Goal: Task Accomplishment & Management: Manage account settings

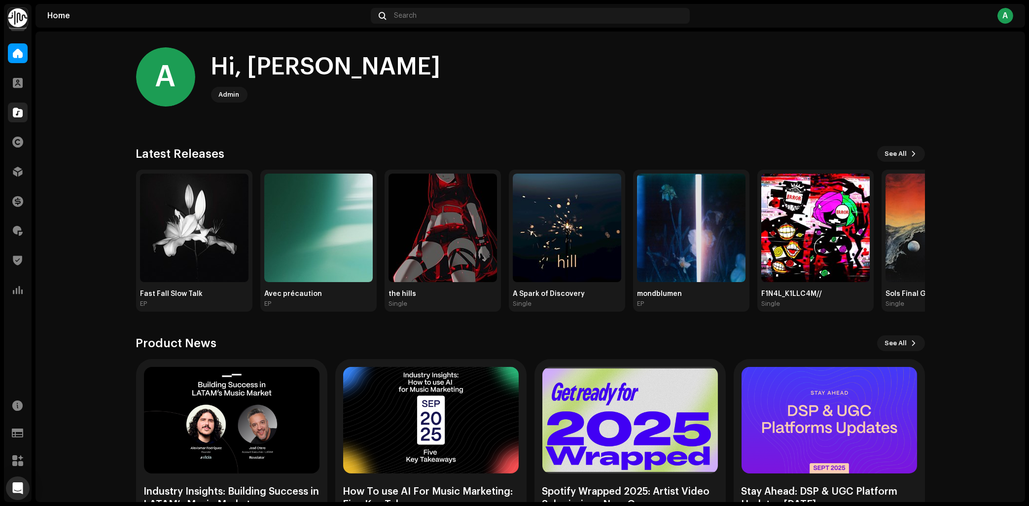
click at [14, 116] on span at bounding box center [18, 112] width 10 height 8
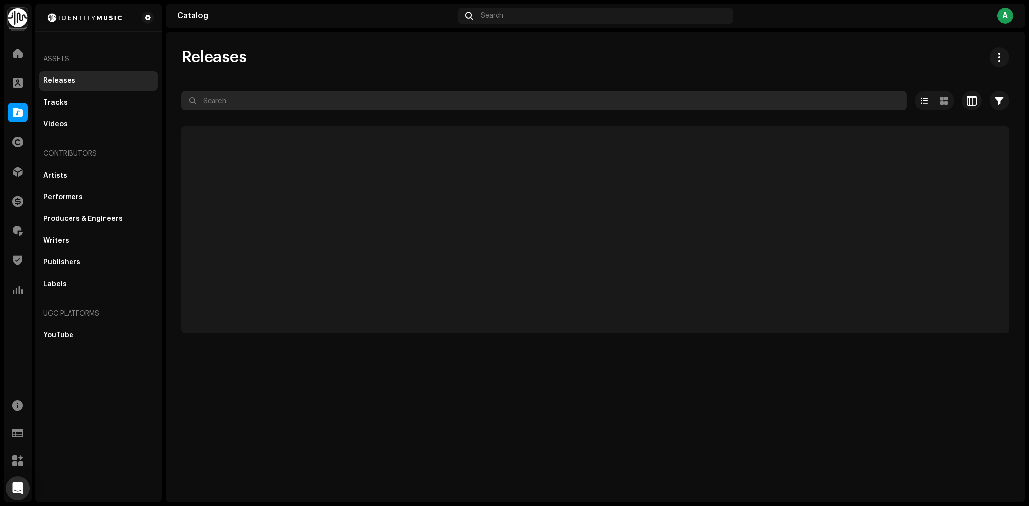
click at [270, 99] on input "text" at bounding box center [543, 101] width 725 height 20
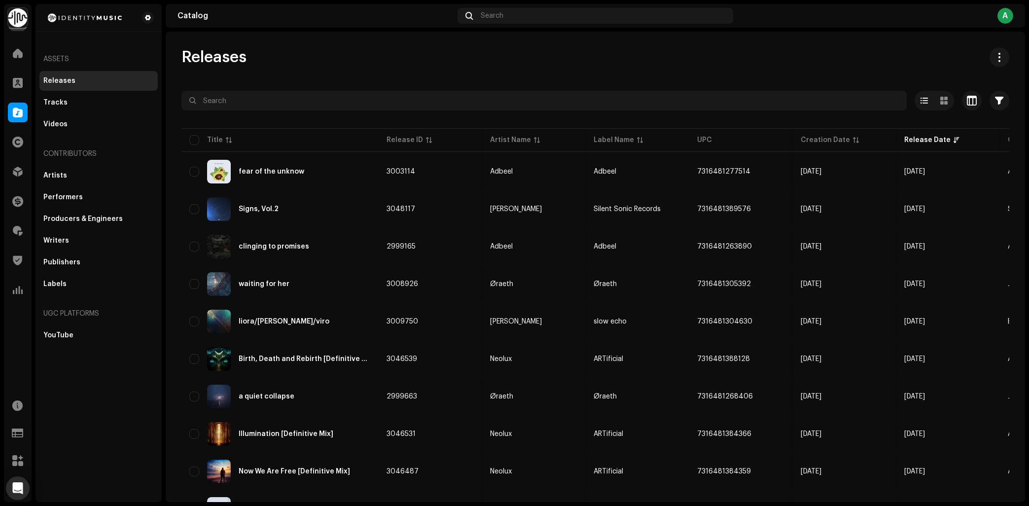
click at [29, 226] on div "Royalties" at bounding box center [18, 231] width 28 height 28
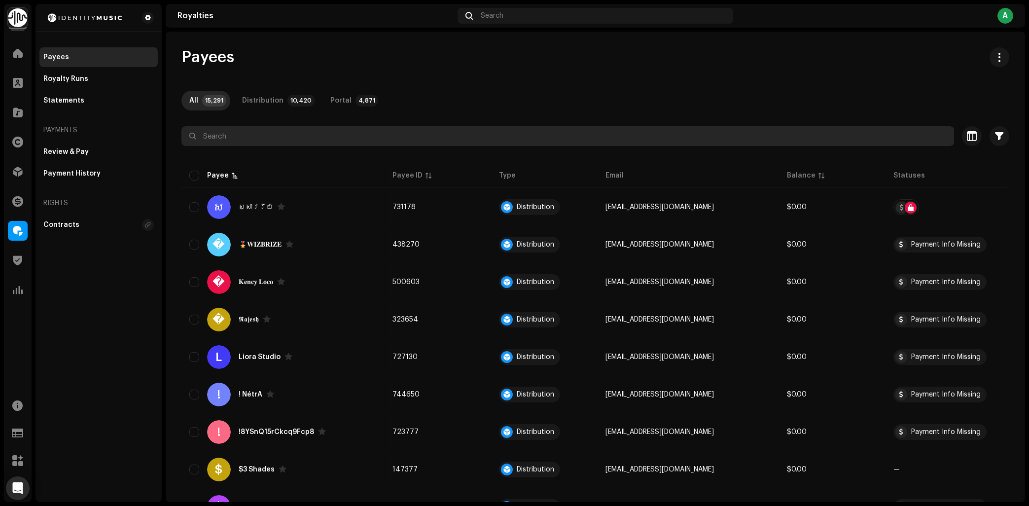
click at [239, 138] on input "text" at bounding box center [567, 136] width 772 height 20
paste input "[EMAIL_ADDRESS][DOMAIN_NAME]"
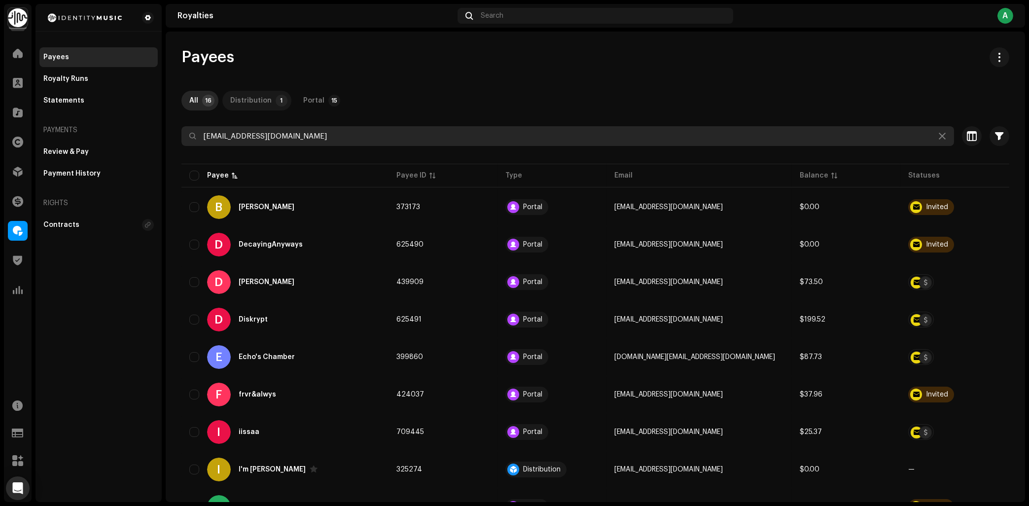
type input "[EMAIL_ADDRESS][DOMAIN_NAME]"
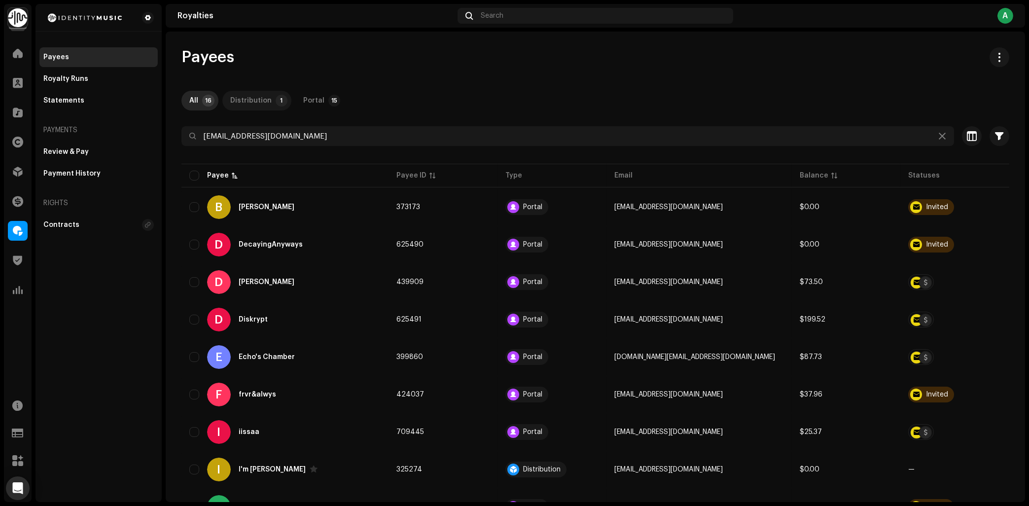
click at [244, 103] on div "Distribution" at bounding box center [250, 101] width 41 height 20
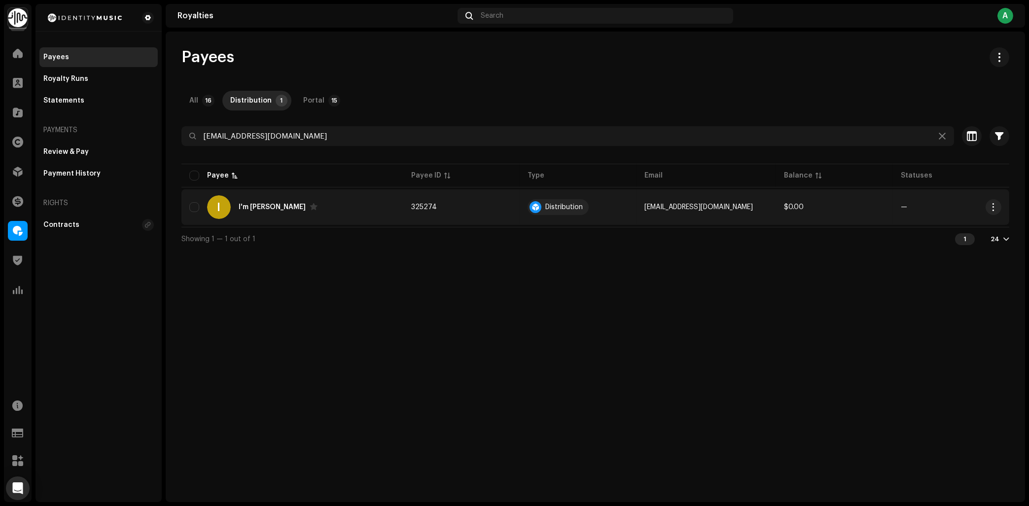
click at [311, 200] on div "I I'm [PERSON_NAME]" at bounding box center [292, 207] width 206 height 24
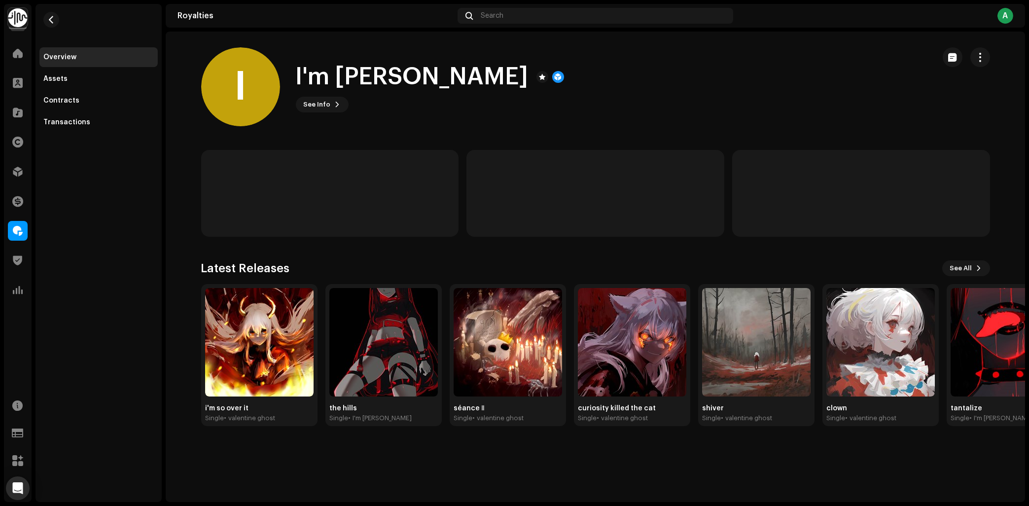
click at [182, 85] on re-o-payee-hero "I I'm [PERSON_NAME] I I'm [PERSON_NAME] See Info" at bounding box center [595, 86] width 859 height 79
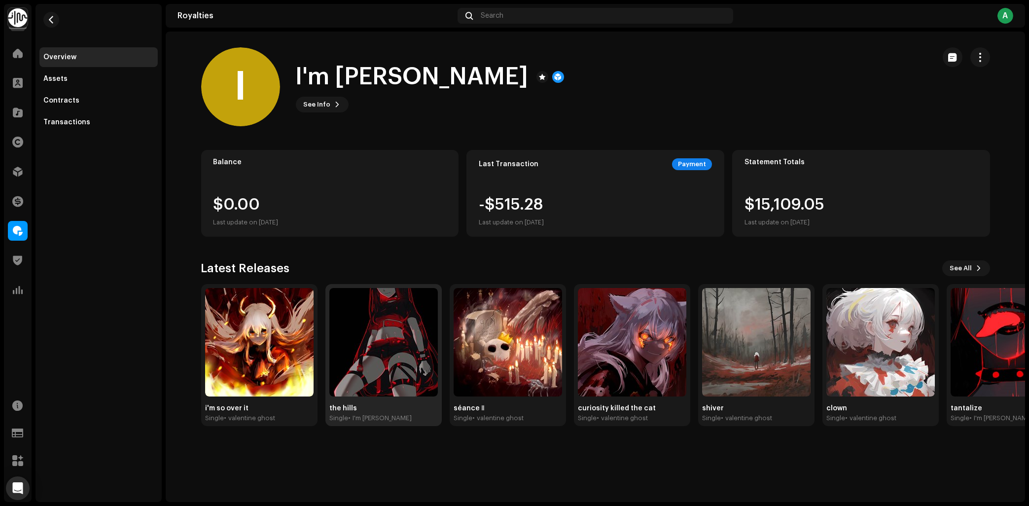
click at [365, 323] on img at bounding box center [383, 342] width 108 height 108
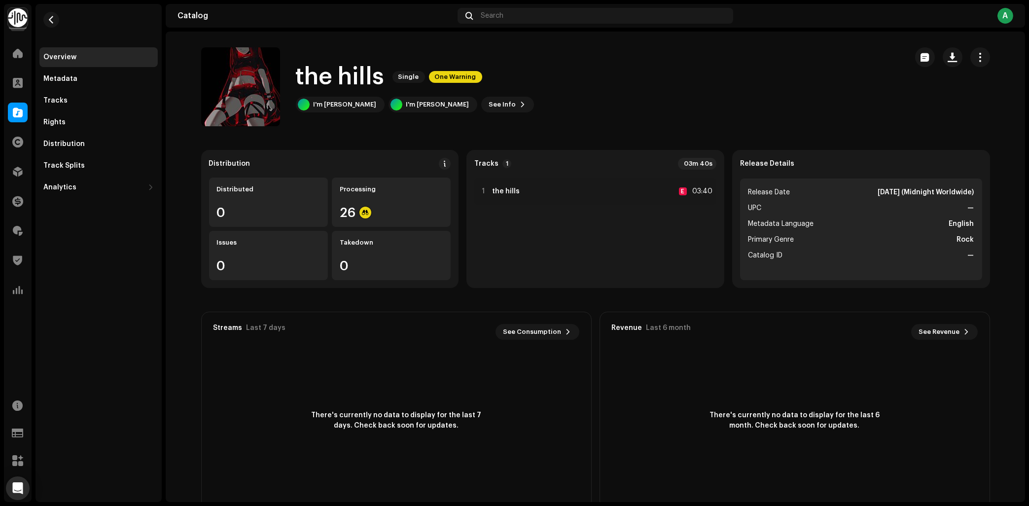
click at [316, 79] on h1 "the hills" at bounding box center [340, 77] width 89 height 32
click at [16, 174] on span at bounding box center [18, 172] width 10 height 8
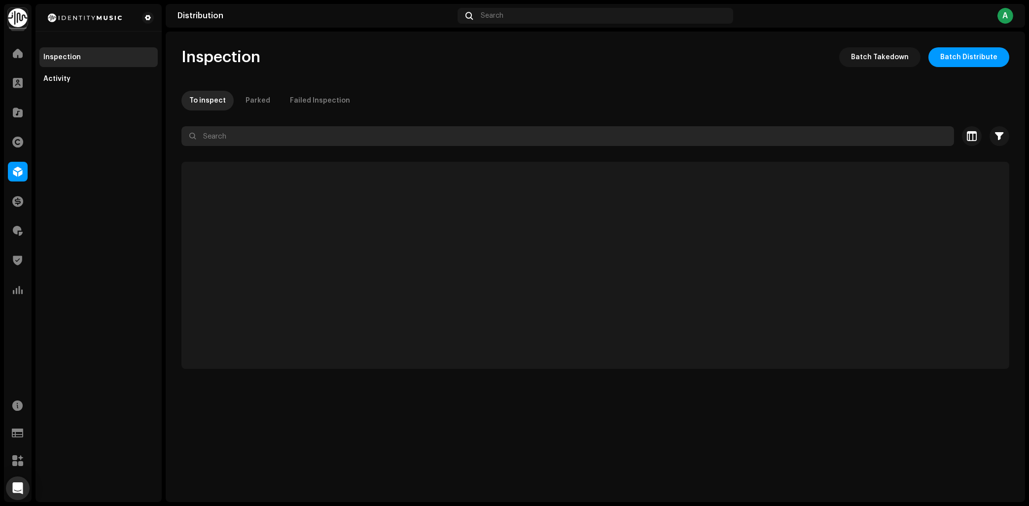
click at [320, 133] on input "text" at bounding box center [567, 136] width 772 height 20
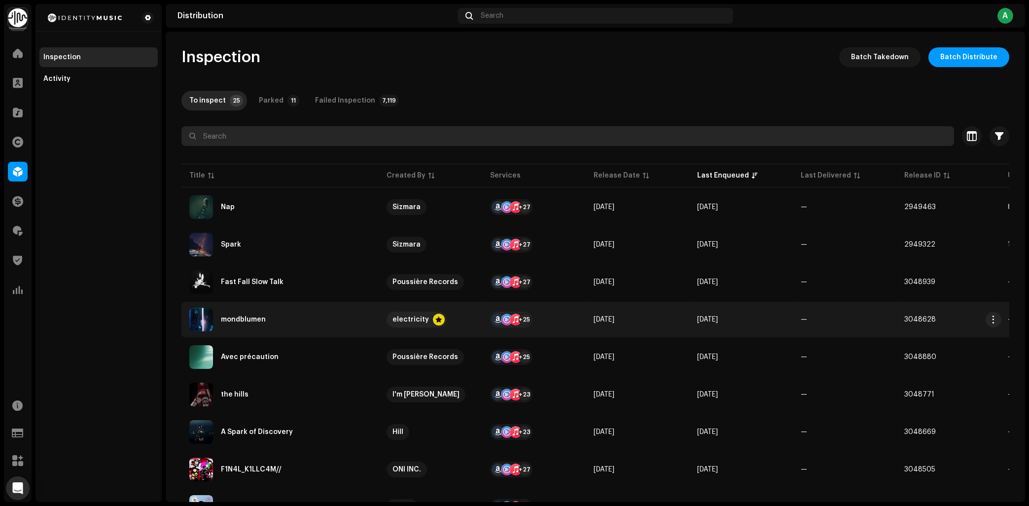
scroll to position [79, 0]
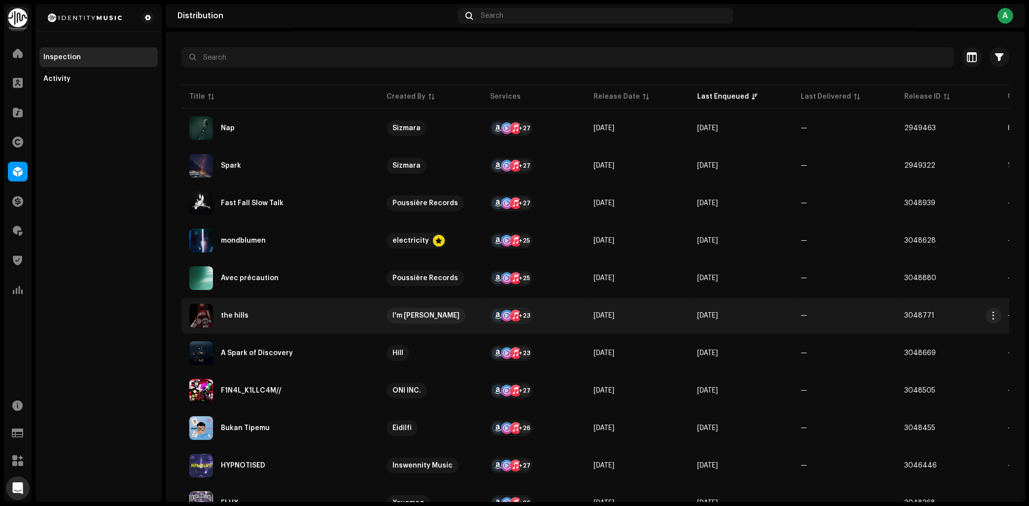
click at [307, 314] on div "the hills" at bounding box center [279, 316] width 181 height 24
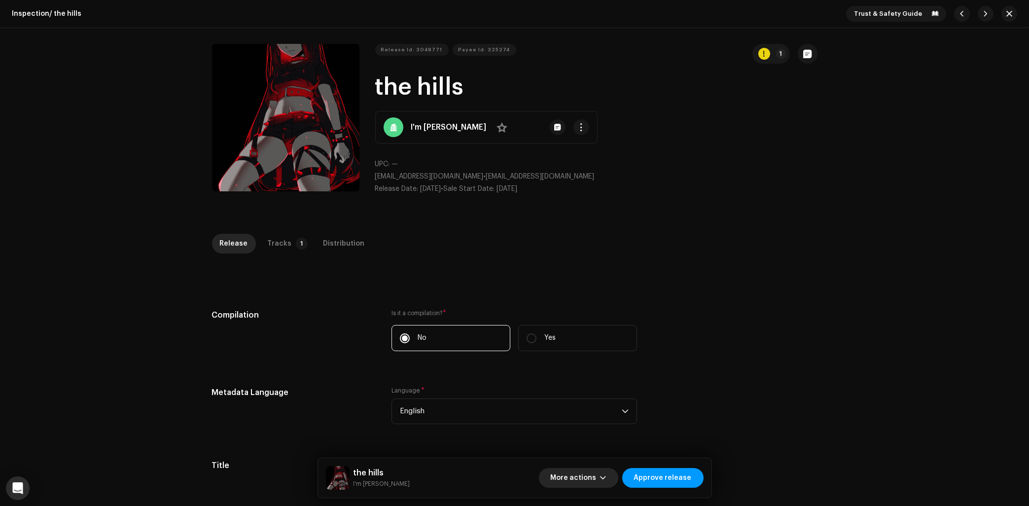
click at [590, 481] on span "More actions" at bounding box center [574, 478] width 46 height 20
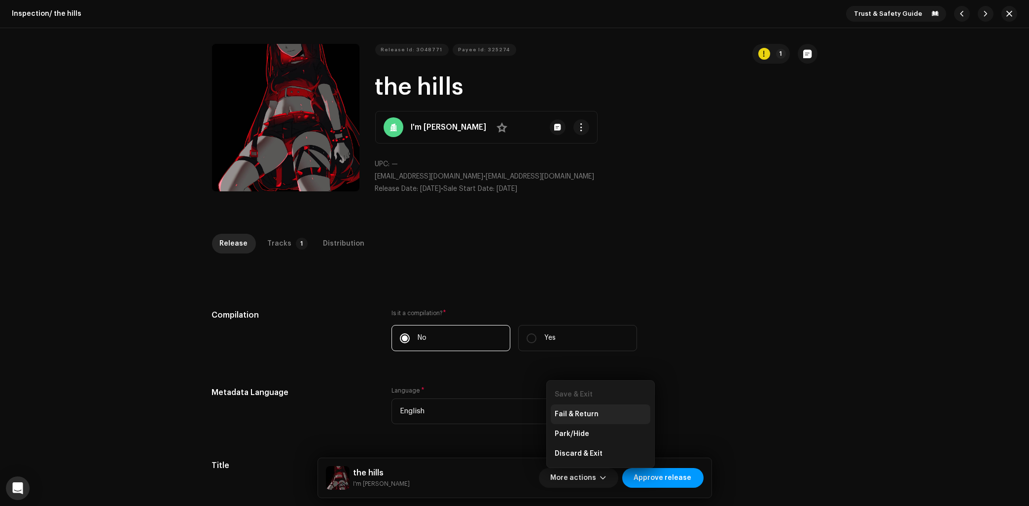
click at [592, 418] on span "Fail & Return" at bounding box center [577, 414] width 44 height 8
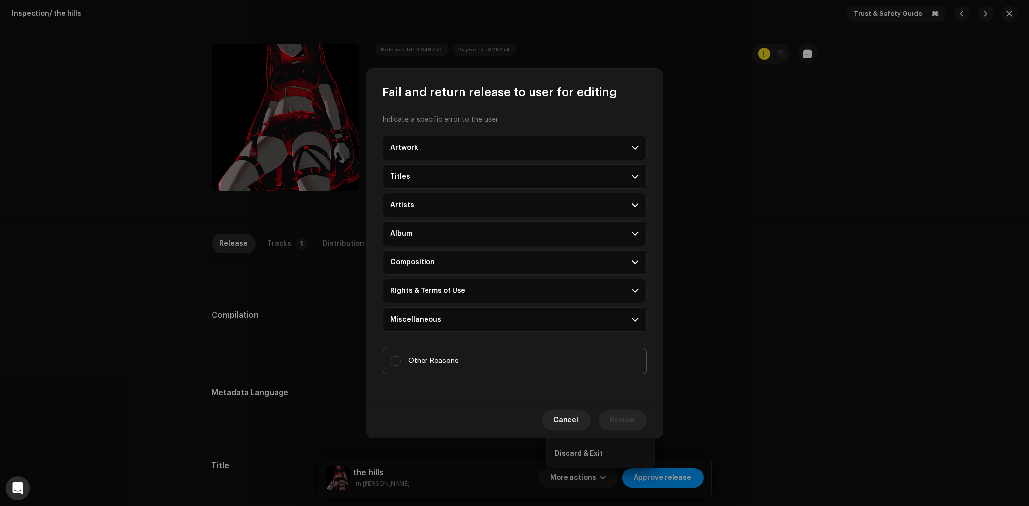
click at [478, 362] on label "Other Reasons" at bounding box center [515, 361] width 264 height 27
click at [401, 362] on input "Other Reasons" at bounding box center [396, 361] width 10 height 10
checkbox input "true"
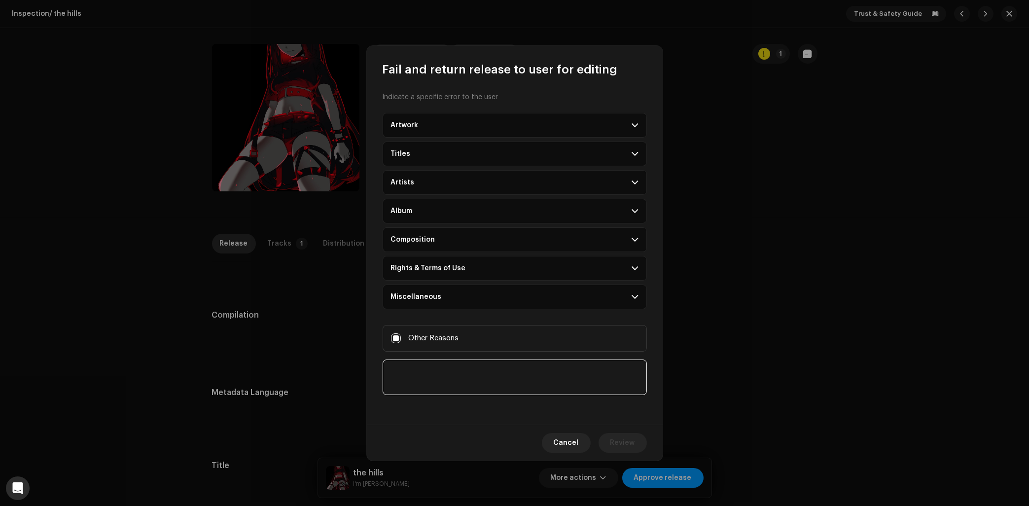
click at [467, 370] on textarea at bounding box center [515, 376] width 264 height 35
type textarea "Returning to Client for edits - Audio File, Lyrics"
click at [624, 444] on span "Review" at bounding box center [622, 443] width 25 height 20
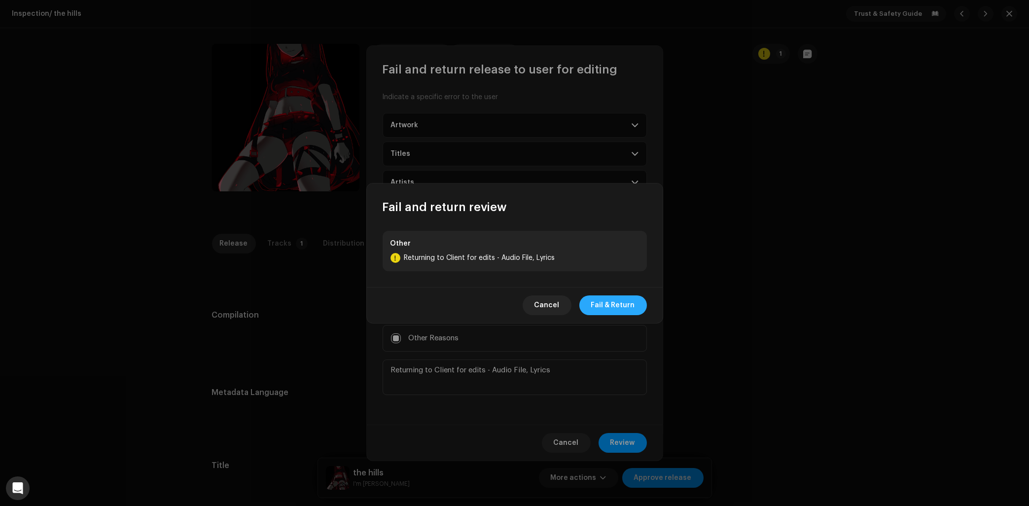
click at [611, 302] on span "Fail & Return" at bounding box center [613, 305] width 44 height 20
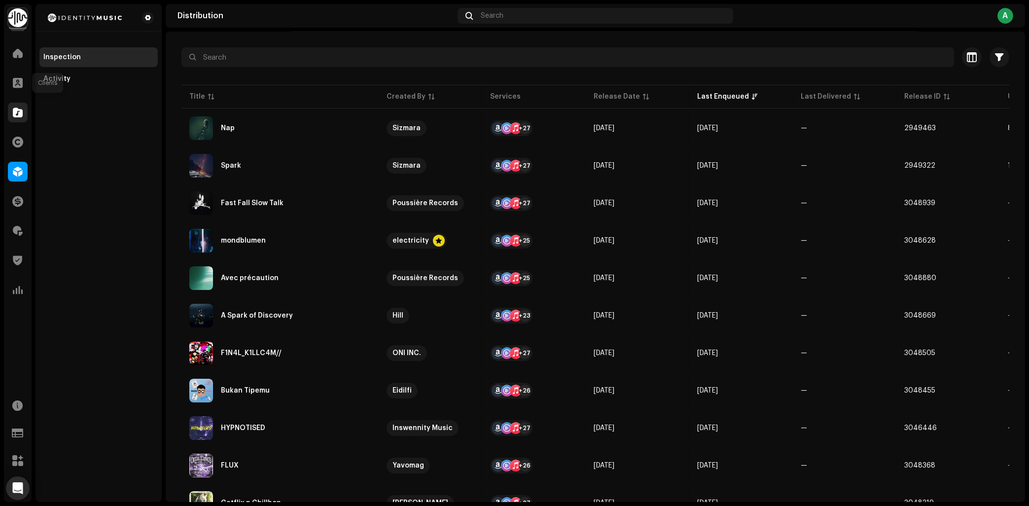
click at [20, 105] on div at bounding box center [18, 113] width 20 height 20
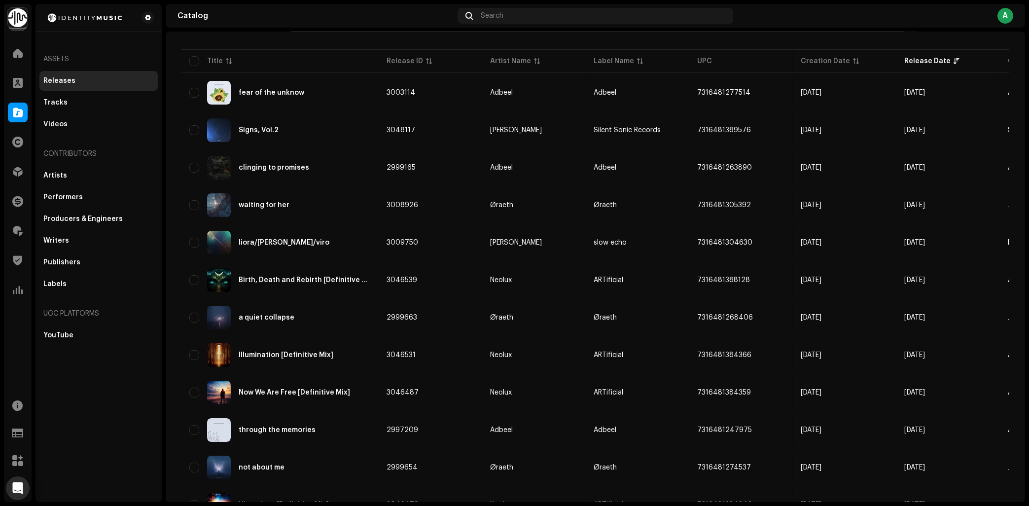
click at [283, 32] on input "text" at bounding box center [543, 22] width 725 height 20
type input "the hills"
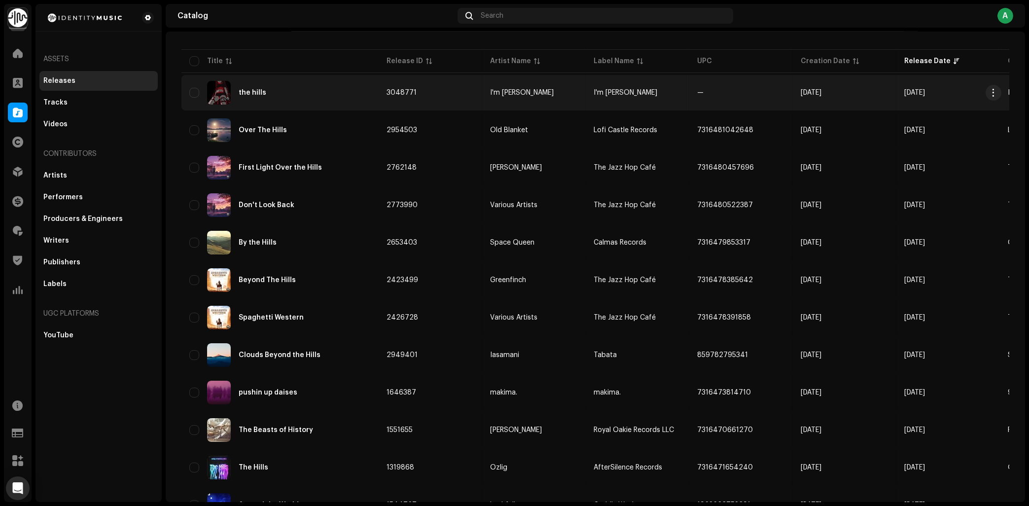
click at [264, 104] on div "the hills" at bounding box center [279, 93] width 181 height 24
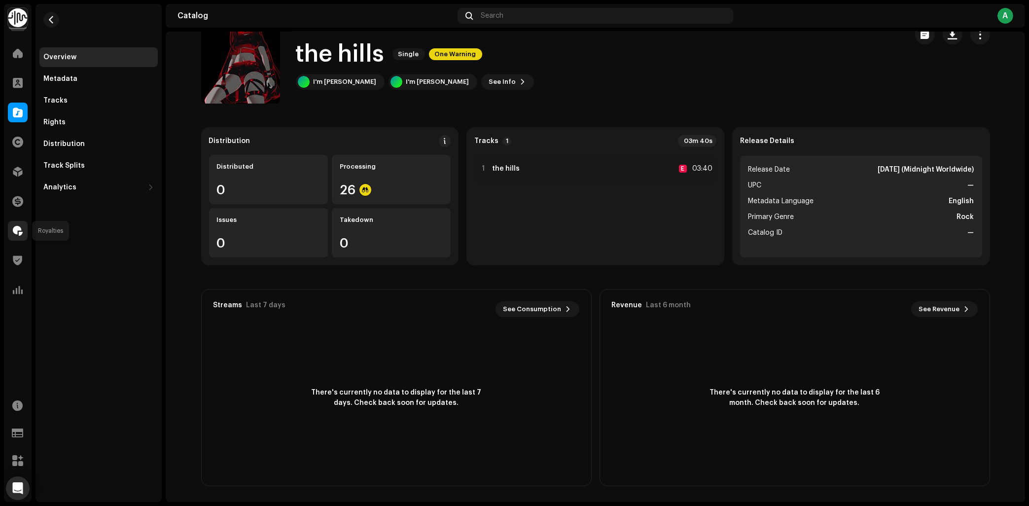
click at [19, 234] on span at bounding box center [18, 231] width 10 height 8
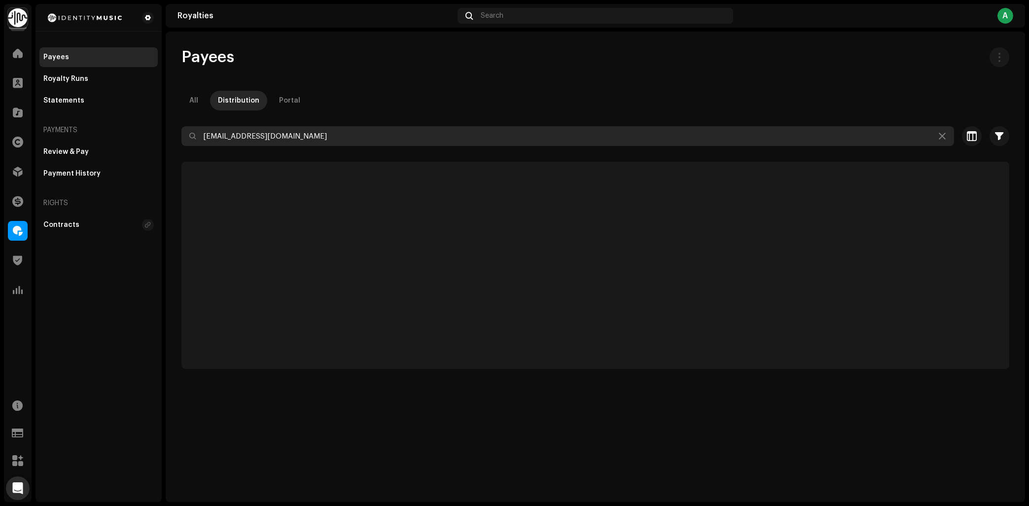
click at [307, 141] on input "[EMAIL_ADDRESS][DOMAIN_NAME]" at bounding box center [567, 136] width 772 height 20
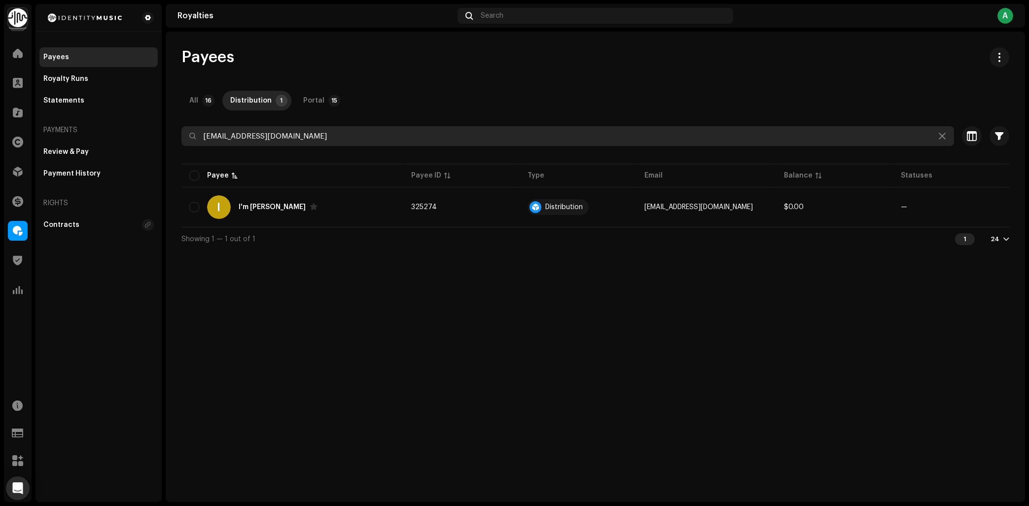
paste input "nswennit"
click at [325, 136] on input "[EMAIL_ADDRESS][DOMAIN_NAME]" at bounding box center [567, 136] width 772 height 20
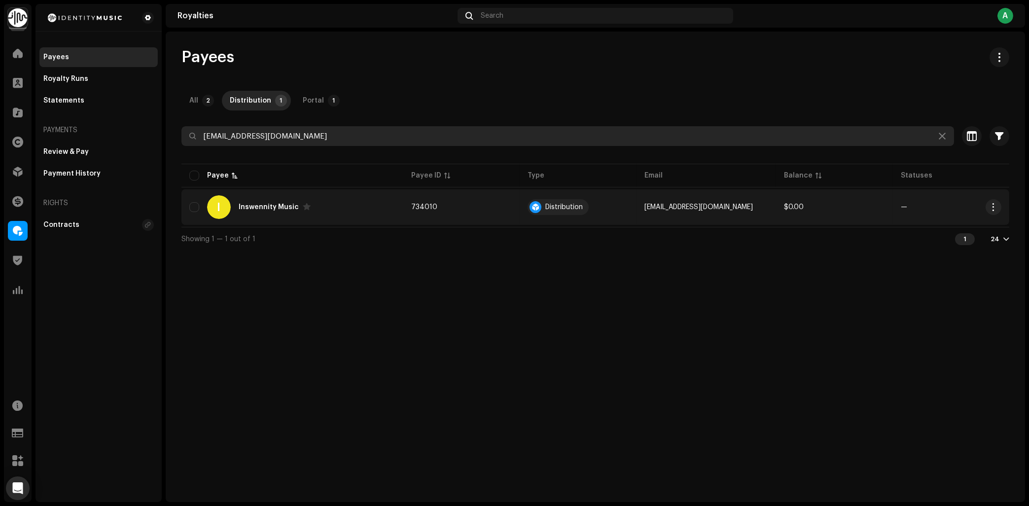
type input "[EMAIL_ADDRESS][DOMAIN_NAME]"
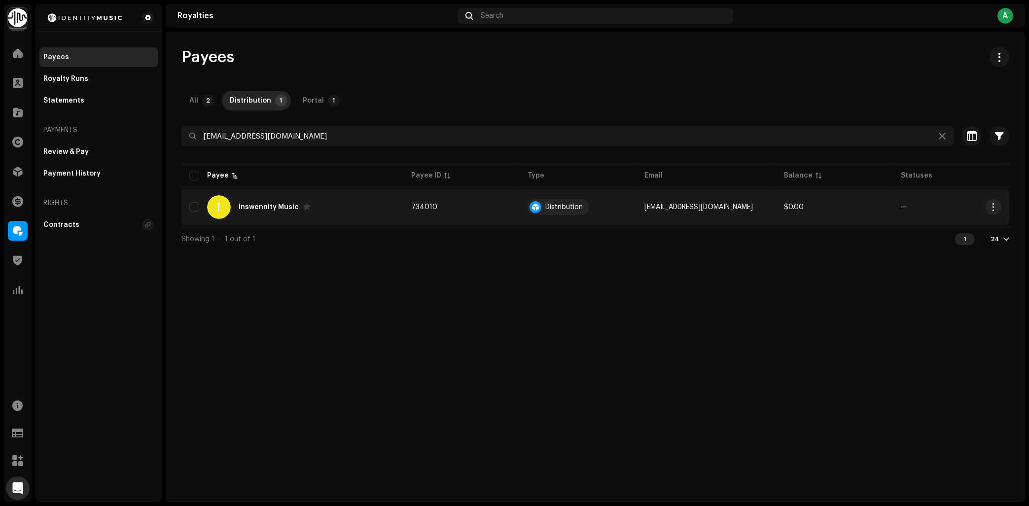
click at [386, 213] on div "I Inswennity Music" at bounding box center [292, 207] width 206 height 24
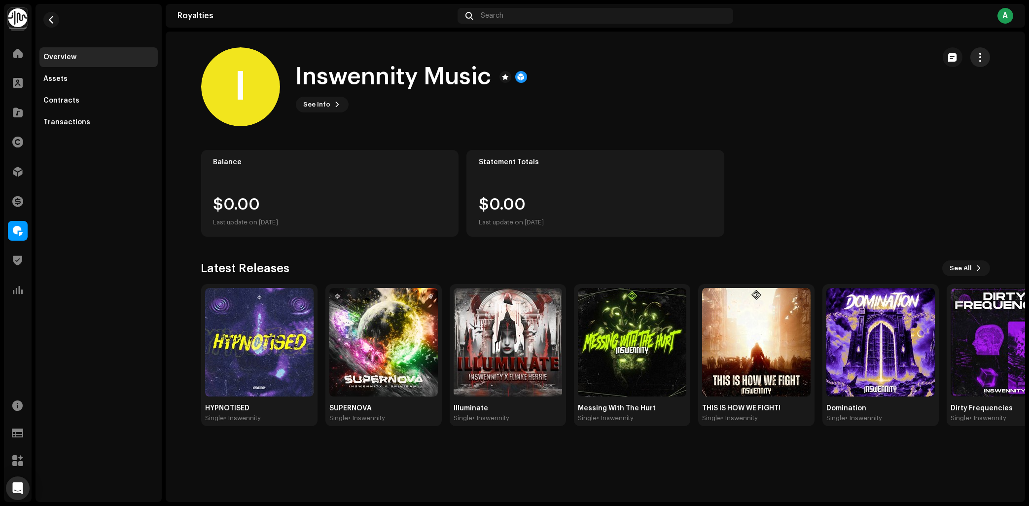
click at [975, 58] on span "button" at bounding box center [979, 57] width 9 height 8
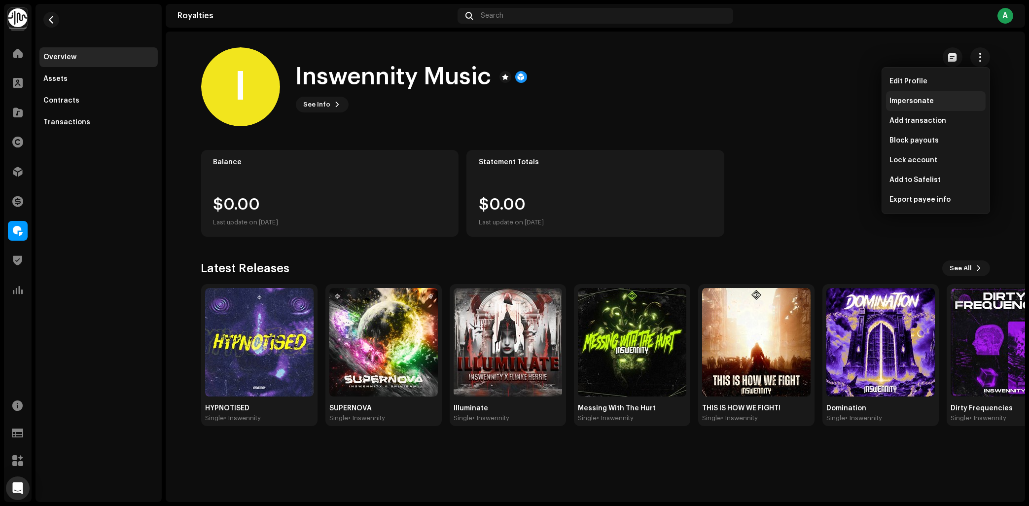
click at [933, 101] on div "Impersonate" at bounding box center [936, 101] width 92 height 8
